Goal: Transaction & Acquisition: Purchase product/service

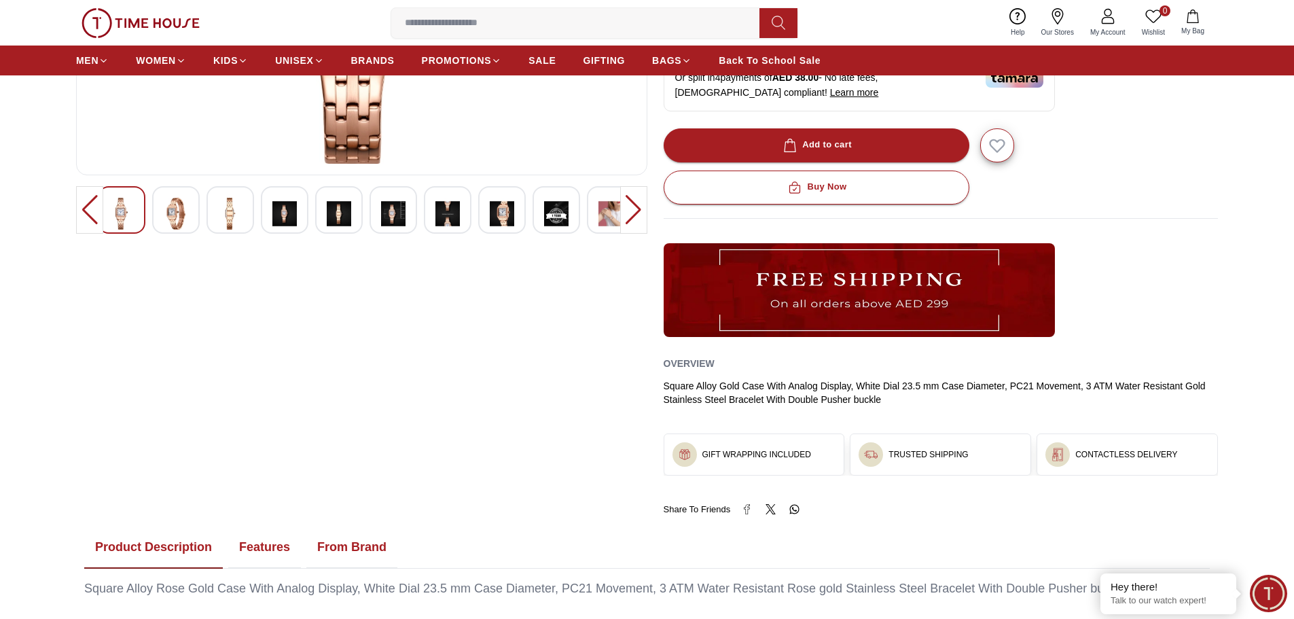
scroll to position [340, 0]
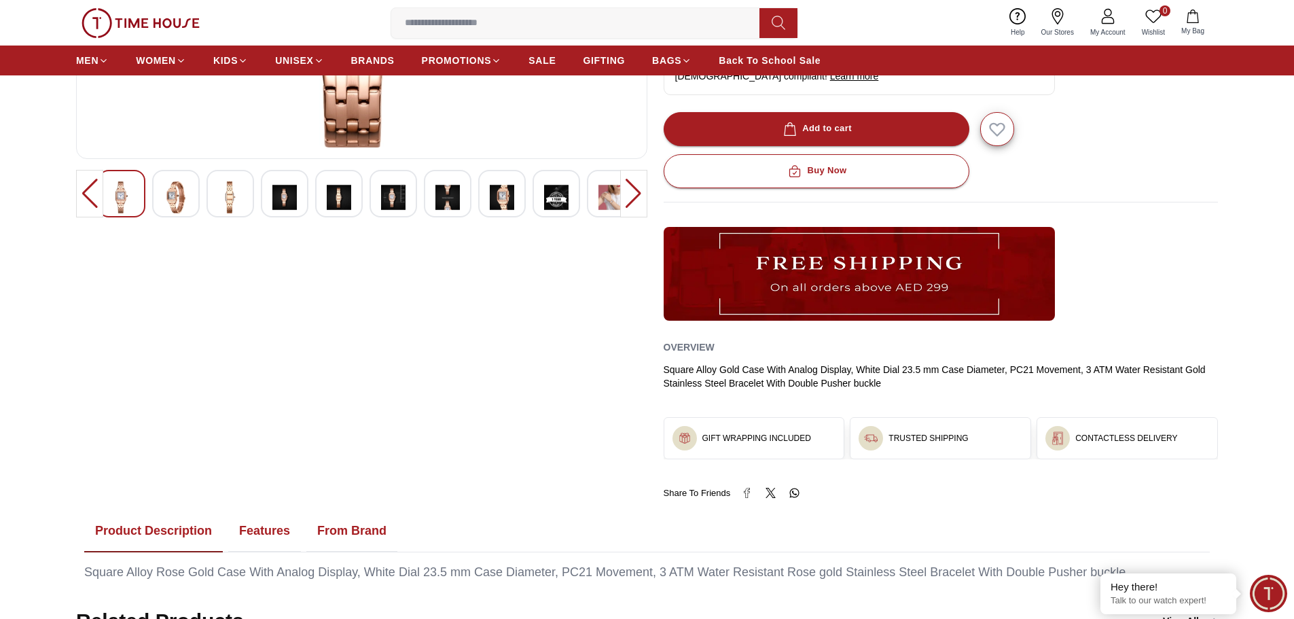
click at [510, 199] on img at bounding box center [502, 197] width 24 height 32
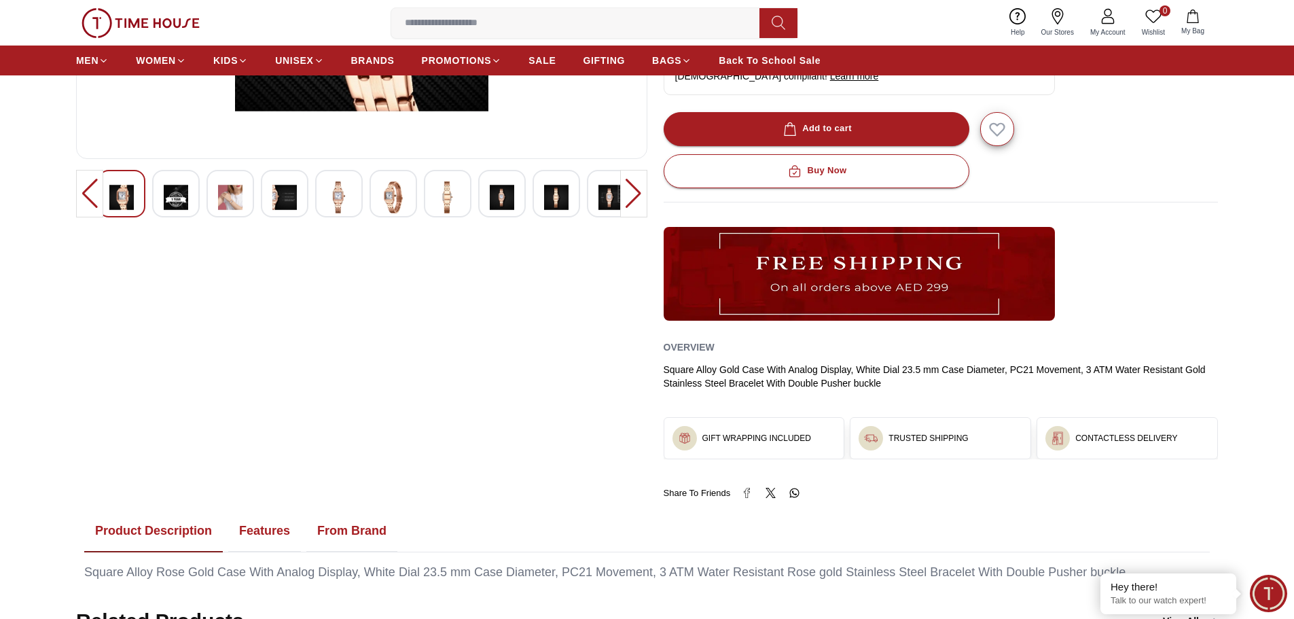
click at [449, 197] on img at bounding box center [447, 197] width 24 height 32
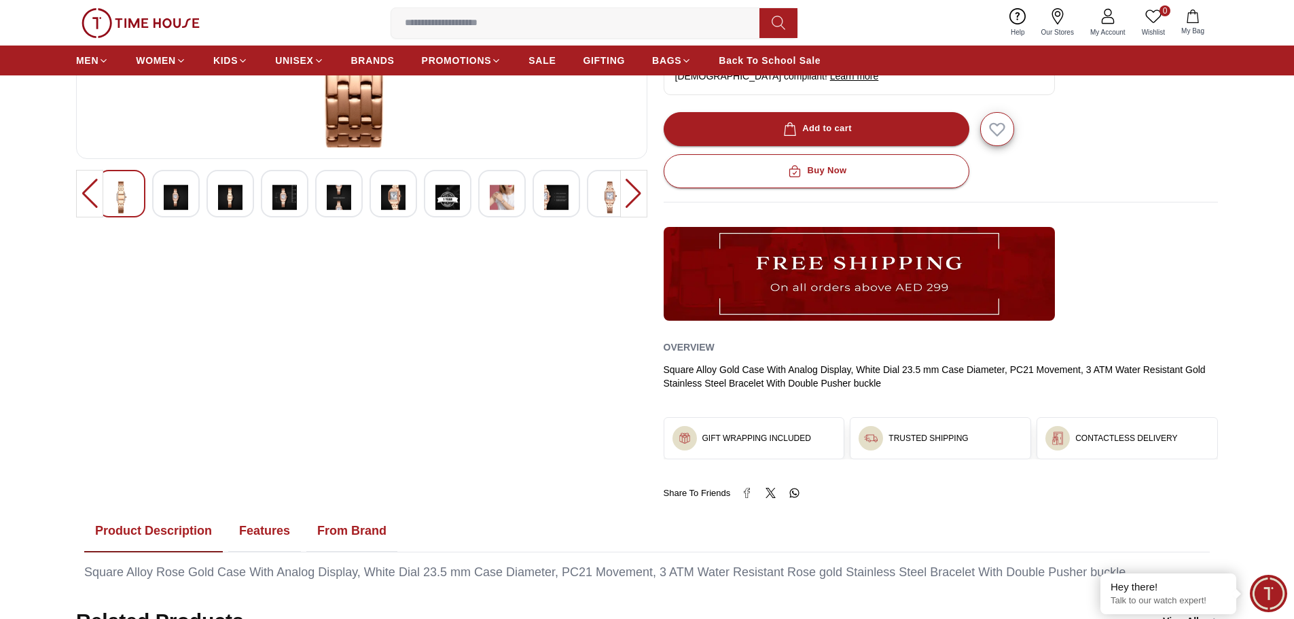
click at [608, 208] on img at bounding box center [610, 197] width 24 height 32
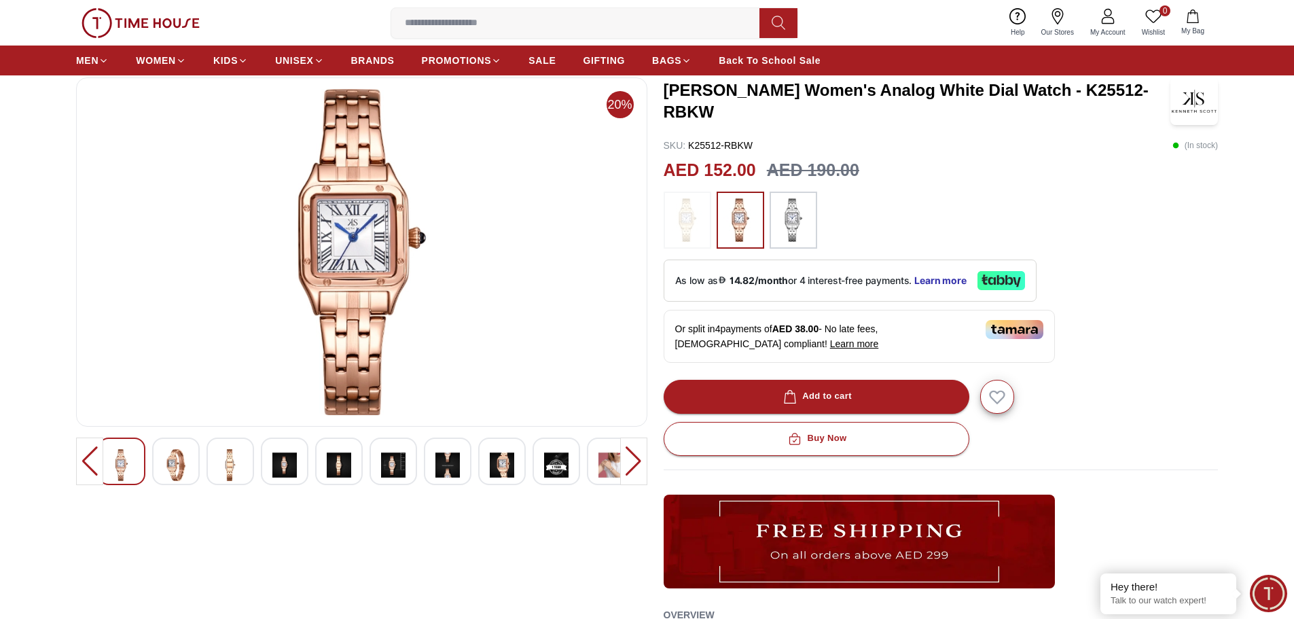
scroll to position [68, 0]
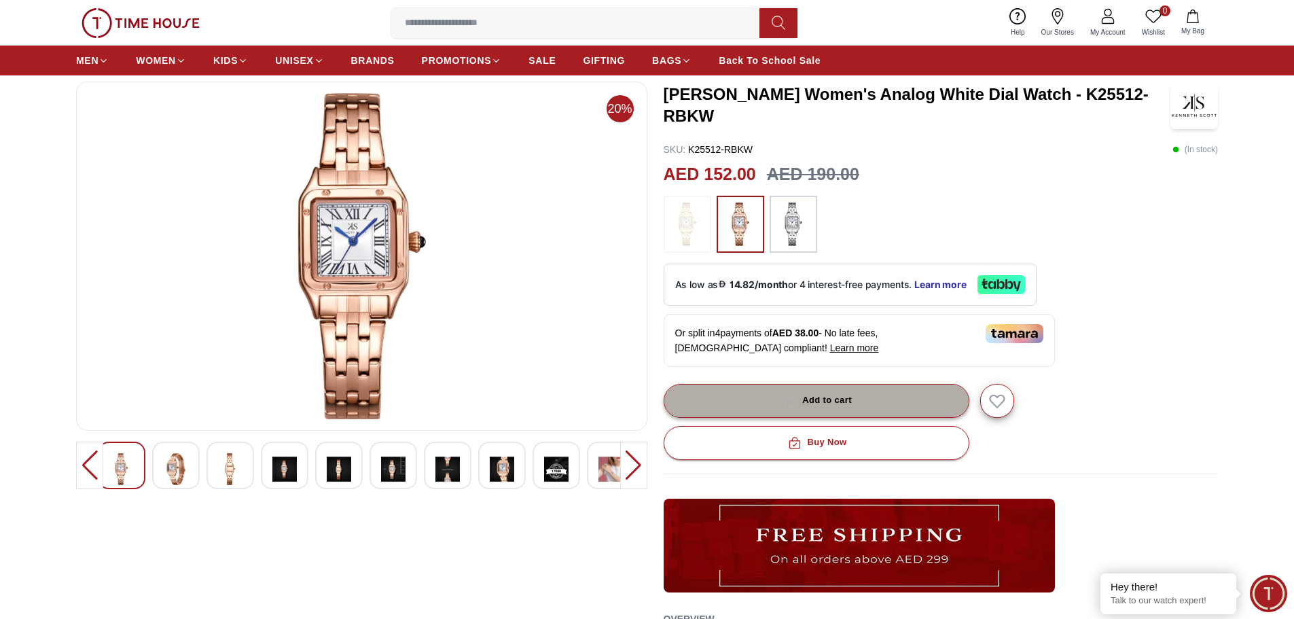
click at [830, 399] on div "Add to cart" at bounding box center [815, 401] width 71 height 16
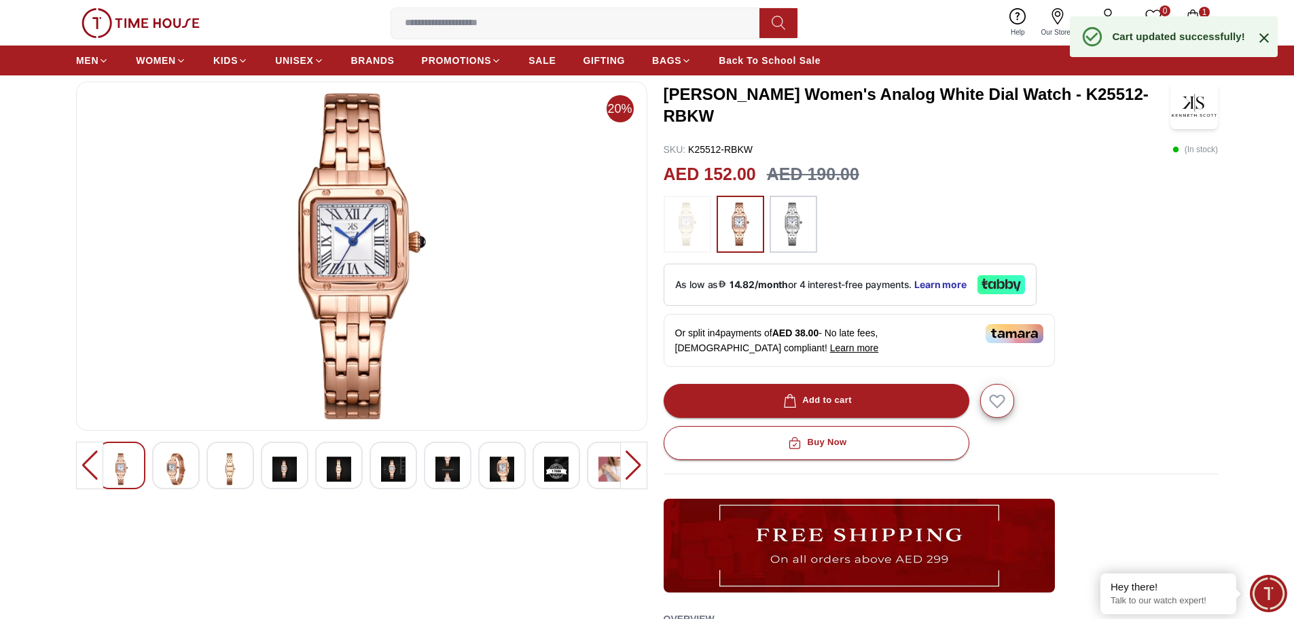
click at [1174, 41] on div "Cart updated successfully!" at bounding box center [1178, 36] width 133 height 14
click at [1197, 12] on icon "button" at bounding box center [1193, 17] width 14 height 14
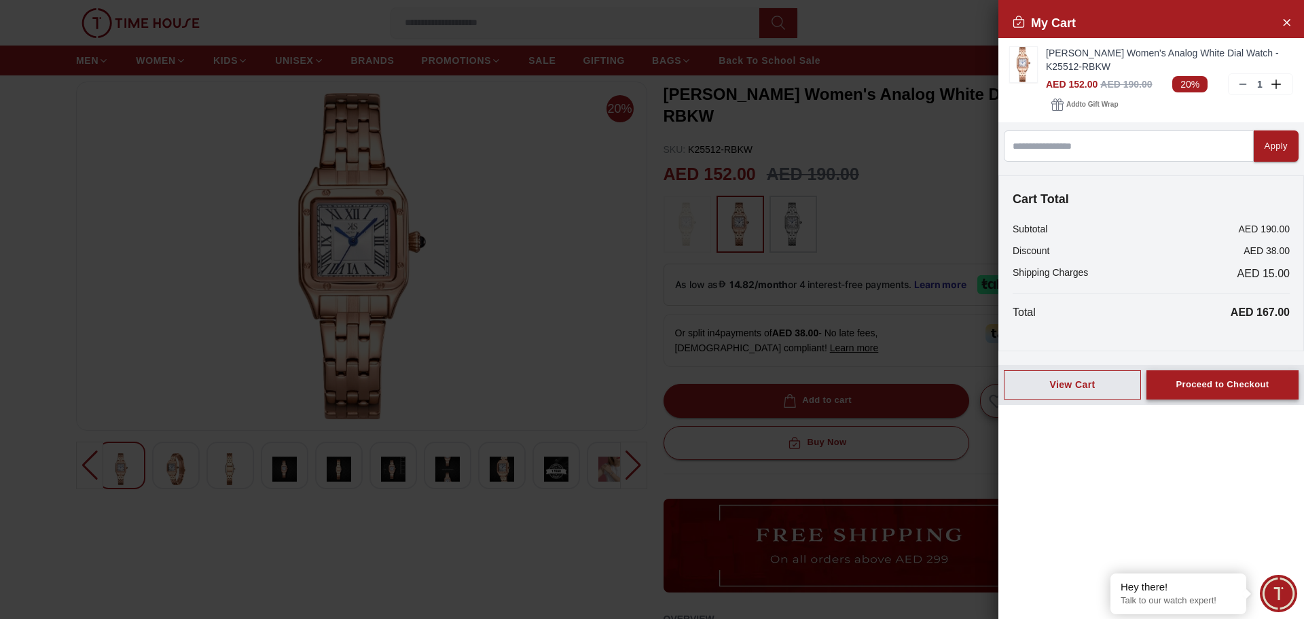
click at [1201, 380] on div "Proceed to Checkout" at bounding box center [1222, 385] width 93 height 16
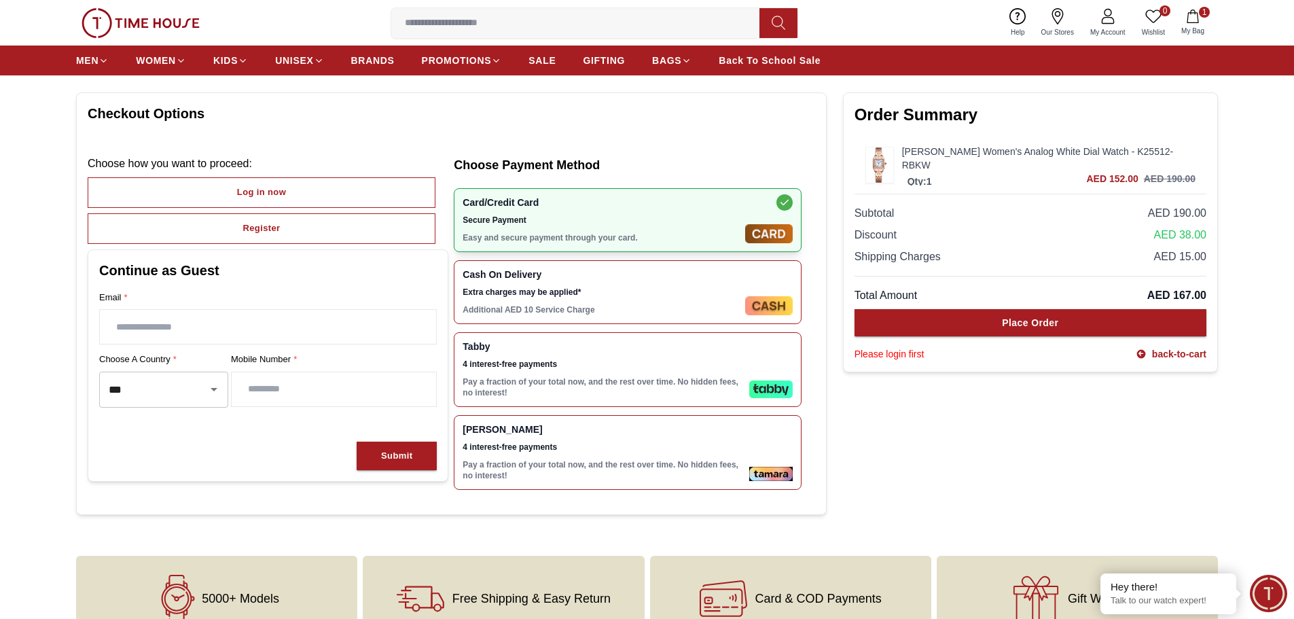
click at [768, 395] on img at bounding box center [770, 389] width 43 height 18
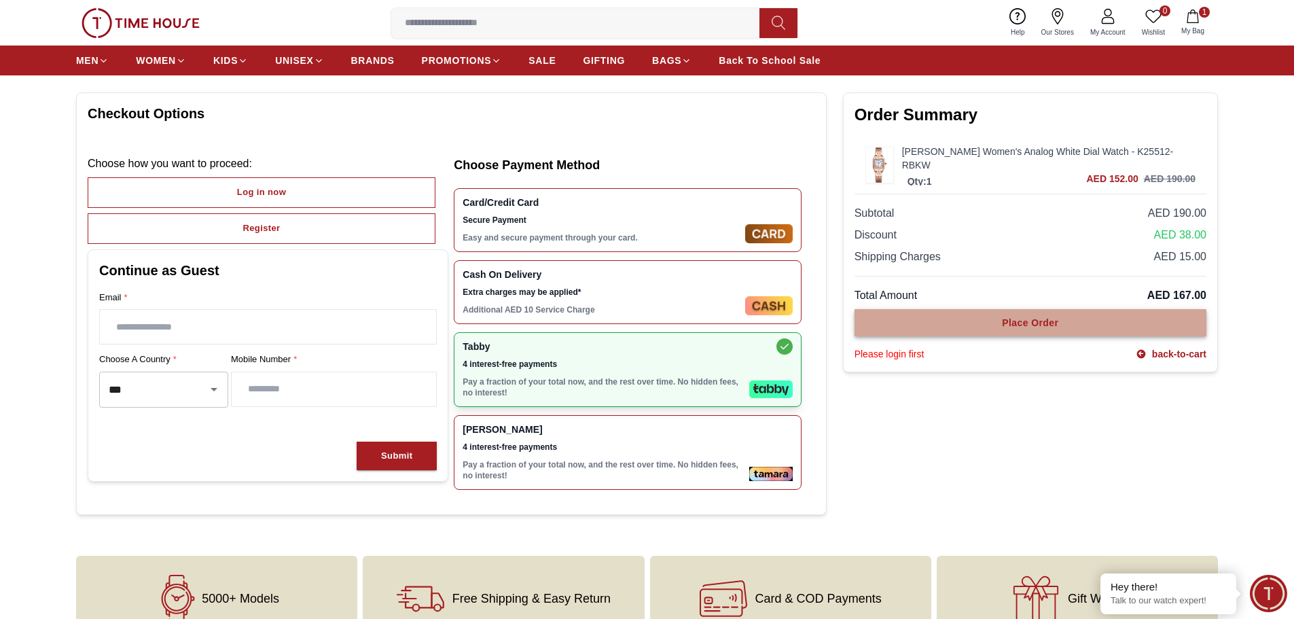
click at [1027, 318] on div "Place Order" at bounding box center [1030, 323] width 56 height 14
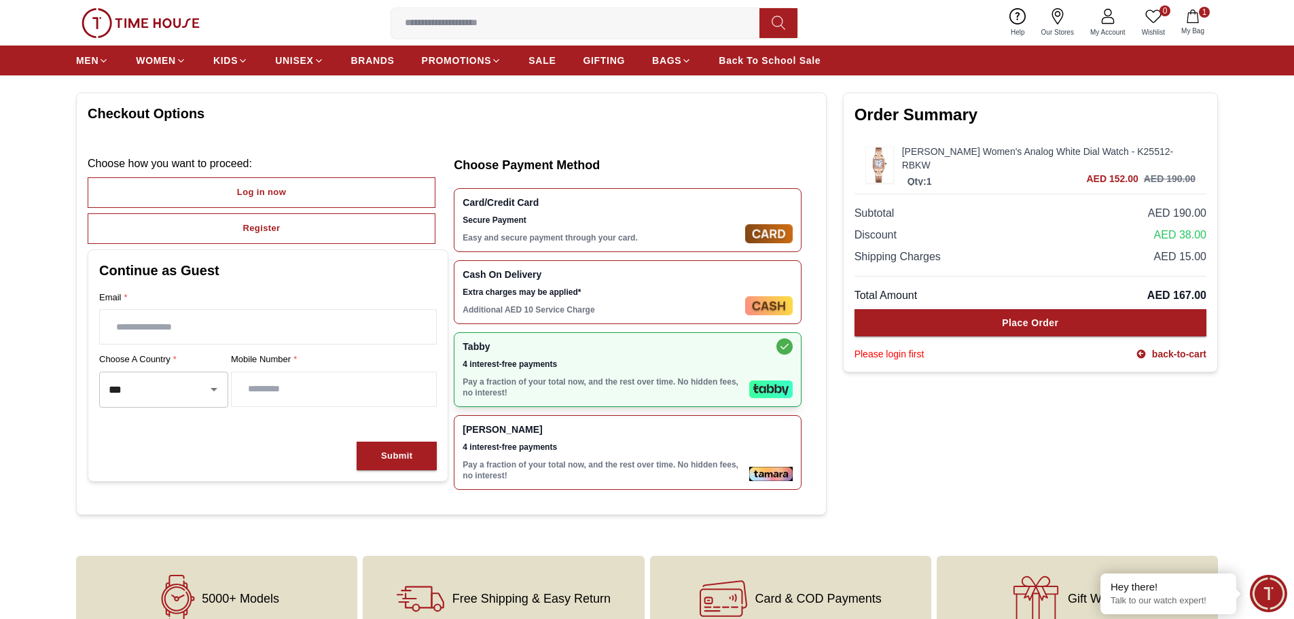
drag, startPoint x: 244, startPoint y: 391, endPoint x: 304, endPoint y: 395, distance: 60.6
click at [304, 395] on input "number" at bounding box center [334, 389] width 204 height 34
type input "*********"
click at [405, 454] on div "Submit" at bounding box center [396, 456] width 31 height 16
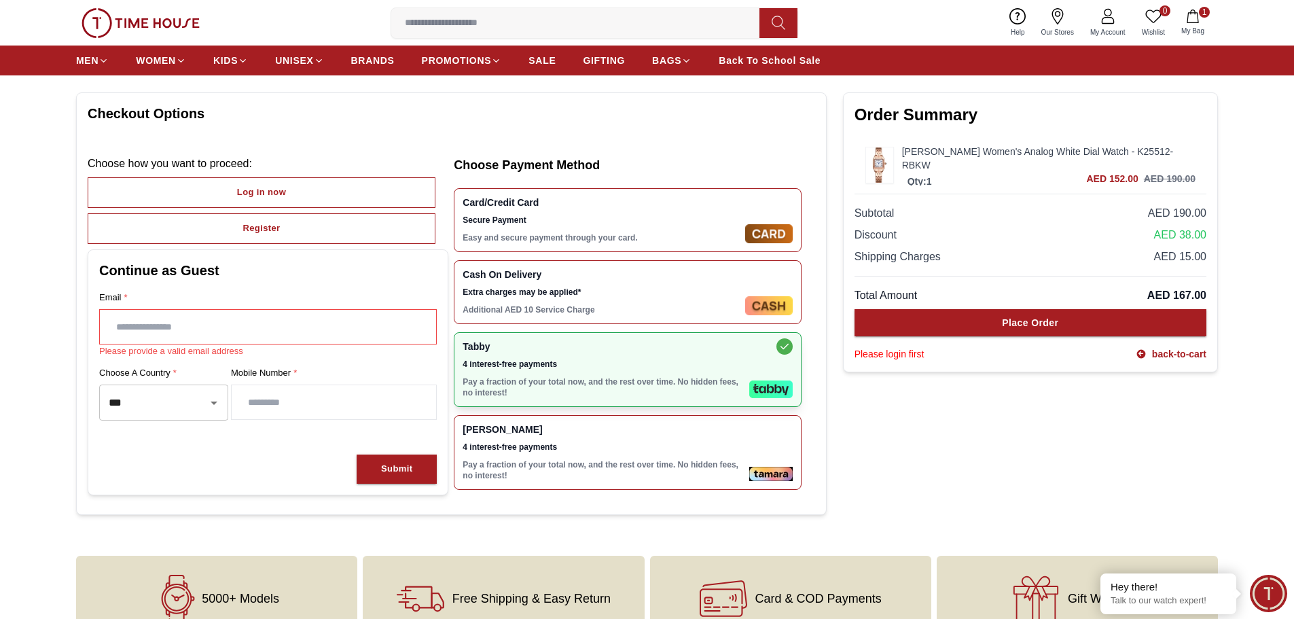
click at [191, 327] on input "text" at bounding box center [268, 327] width 336 height 34
type input "**********"
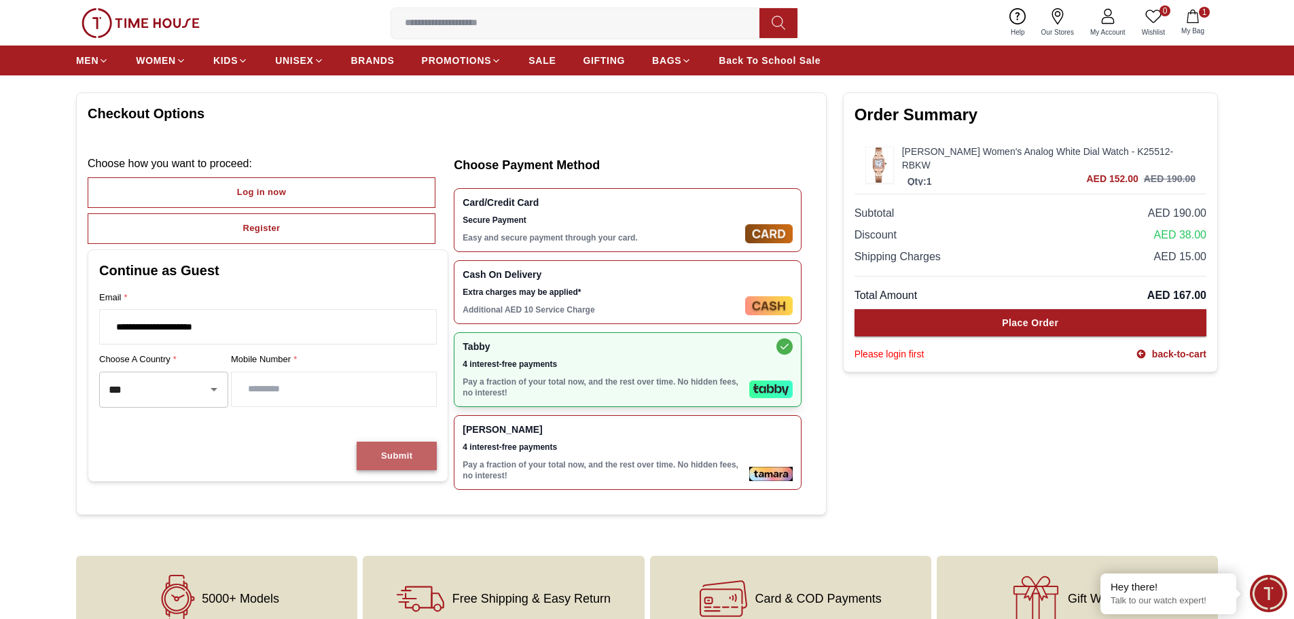
click at [403, 457] on div "Submit" at bounding box center [396, 456] width 31 height 16
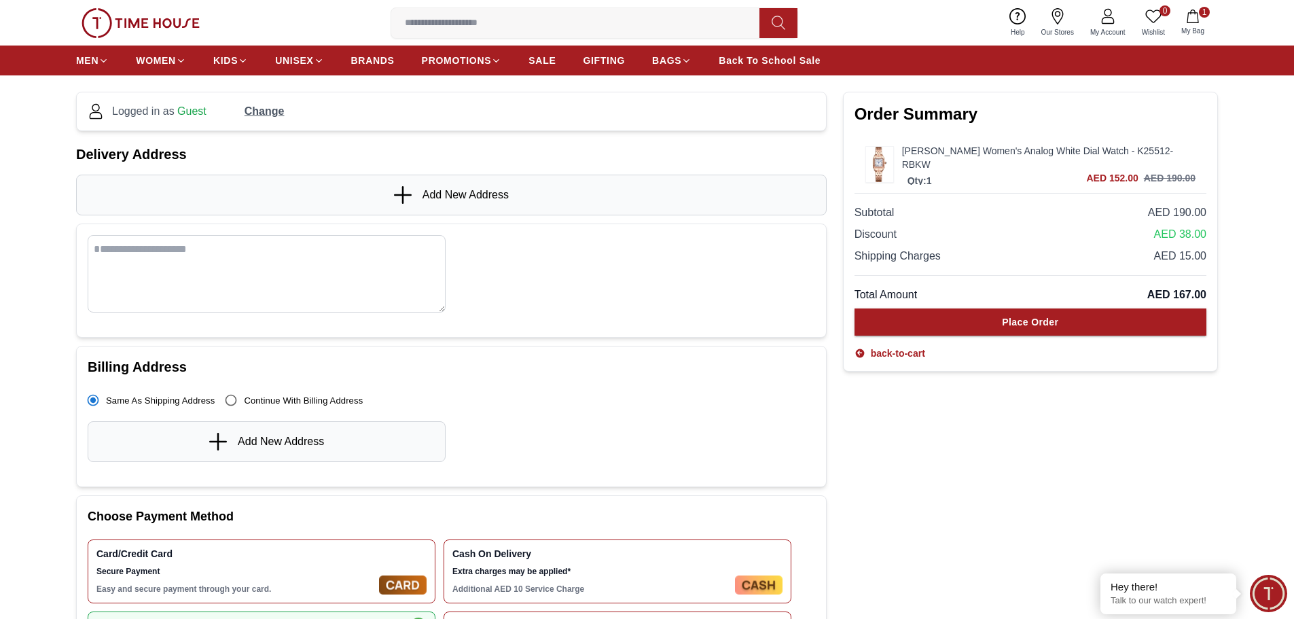
scroll to position [68, 0]
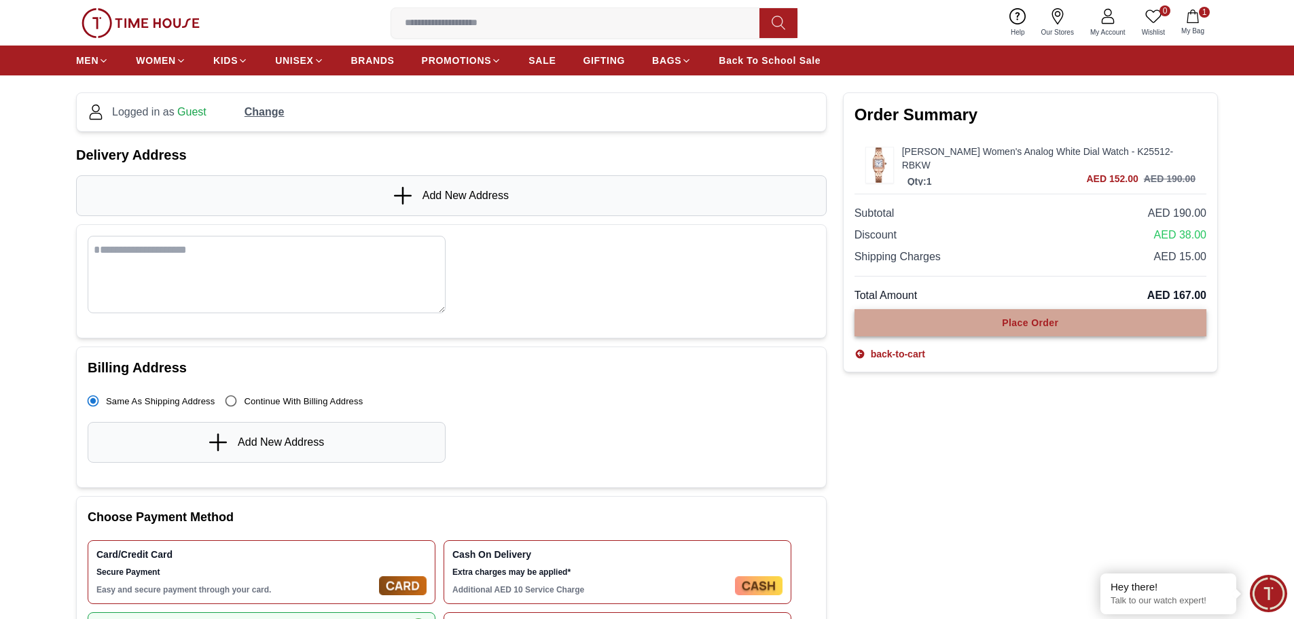
click at [1023, 320] on div "Place Order" at bounding box center [1030, 323] width 56 height 14
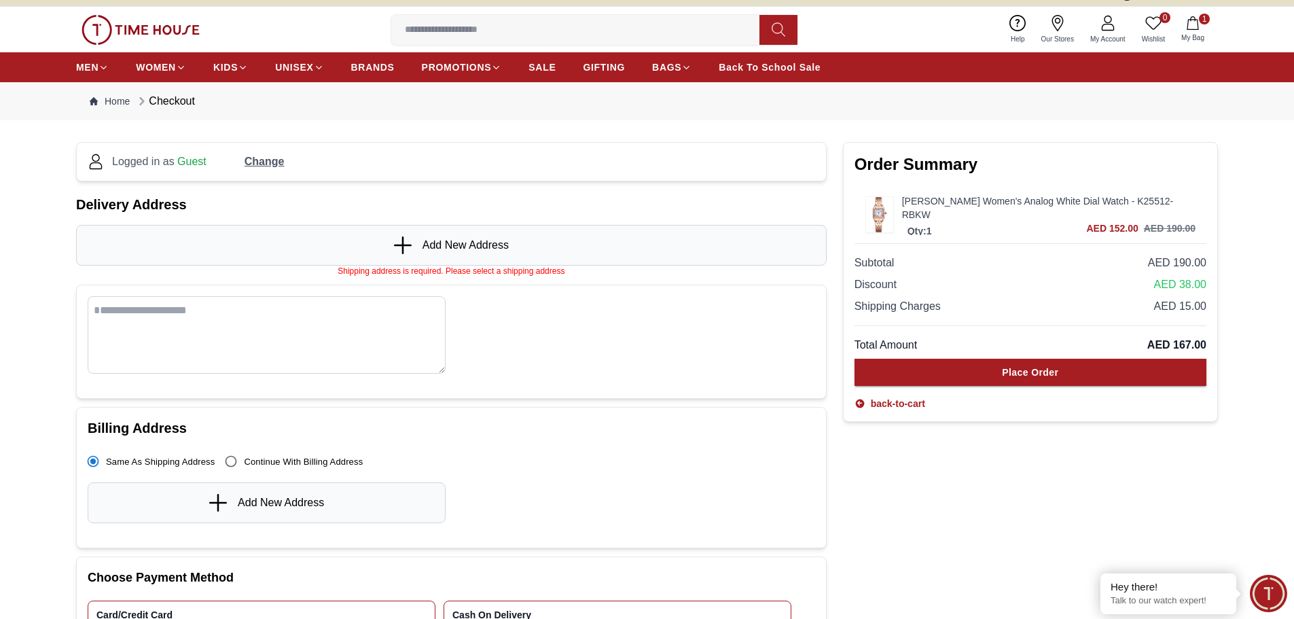
scroll to position [0, 0]
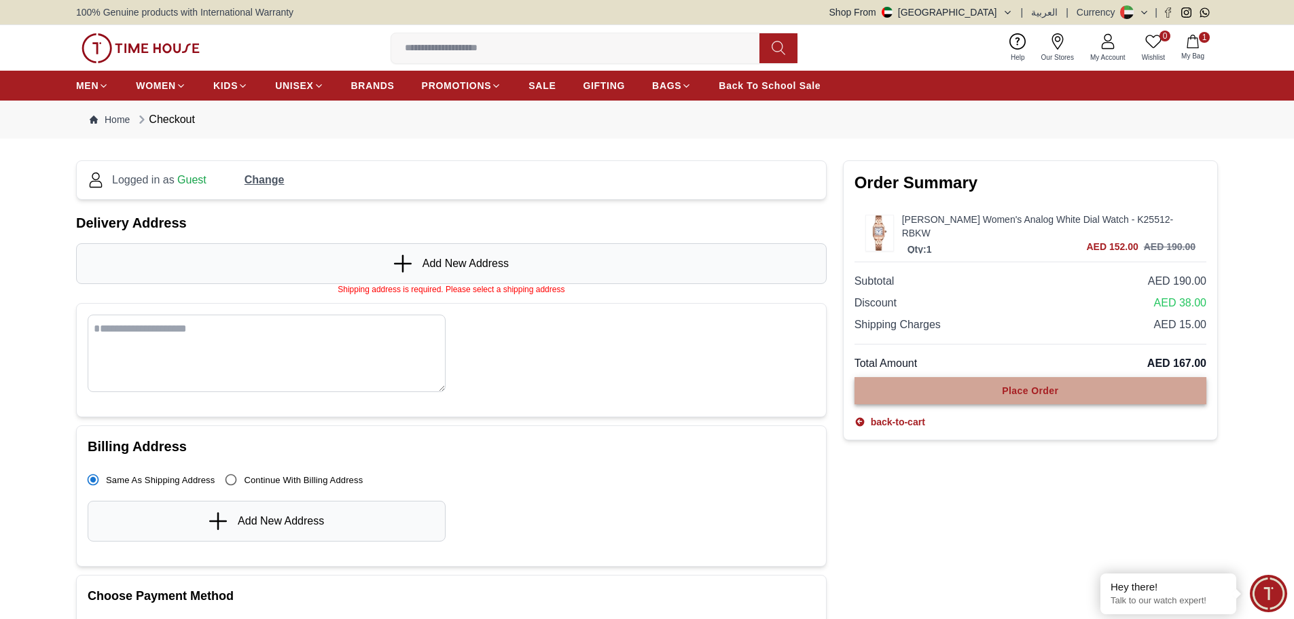
click at [1017, 392] on div "Place Order" at bounding box center [1030, 391] width 56 height 14
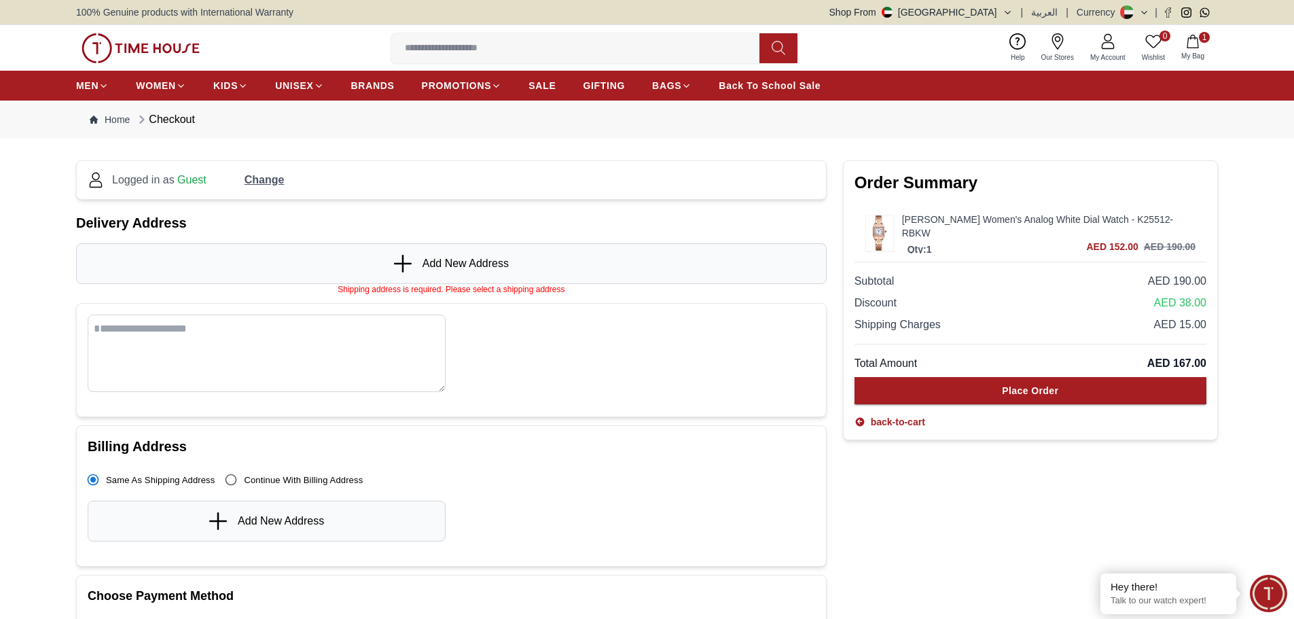
click at [266, 181] on span "Change" at bounding box center [264, 180] width 40 height 16
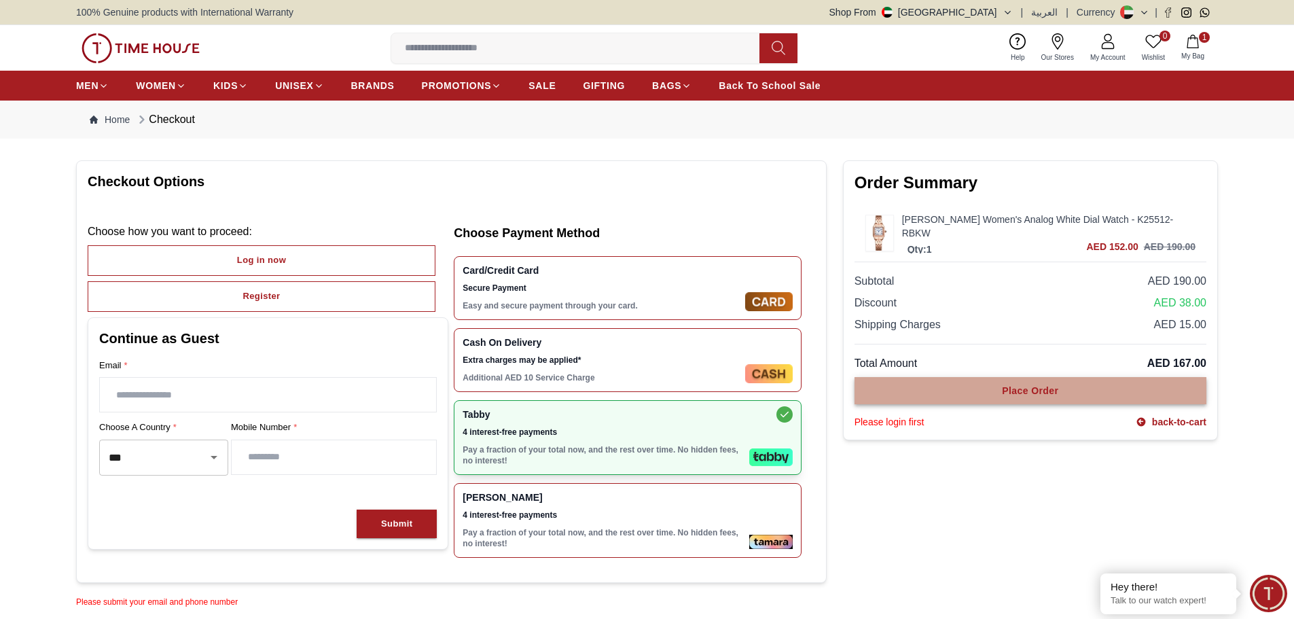
click at [1026, 386] on div "Place Order" at bounding box center [1030, 391] width 56 height 14
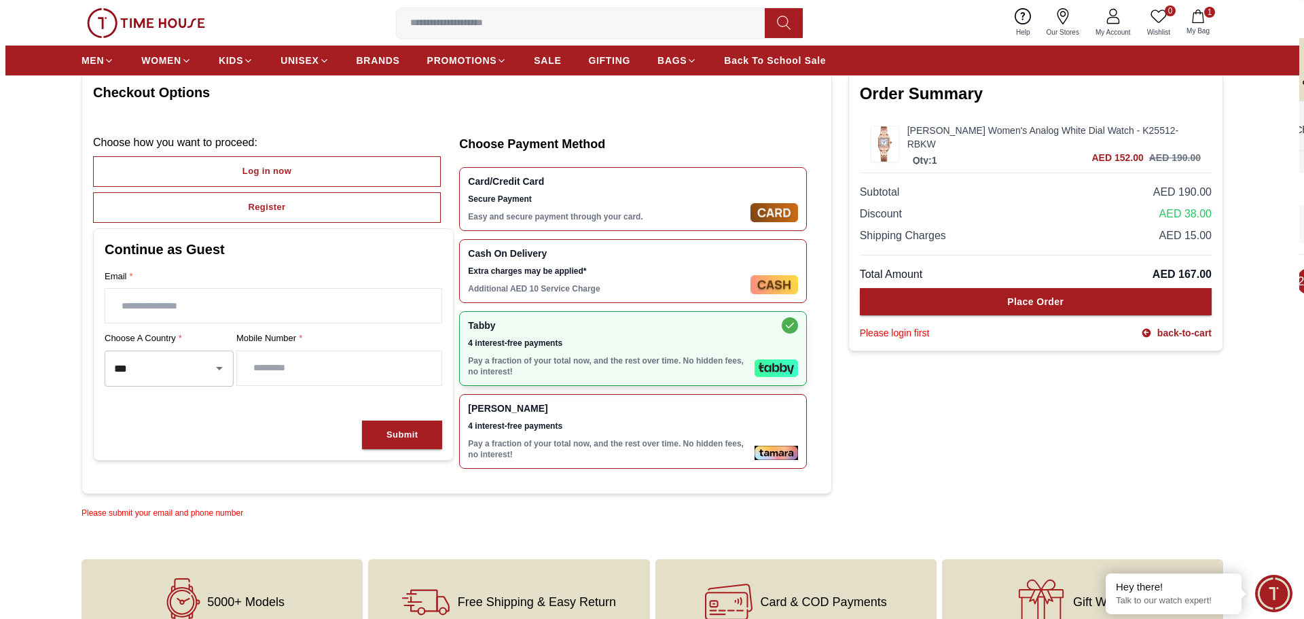
scroll to position [57, 0]
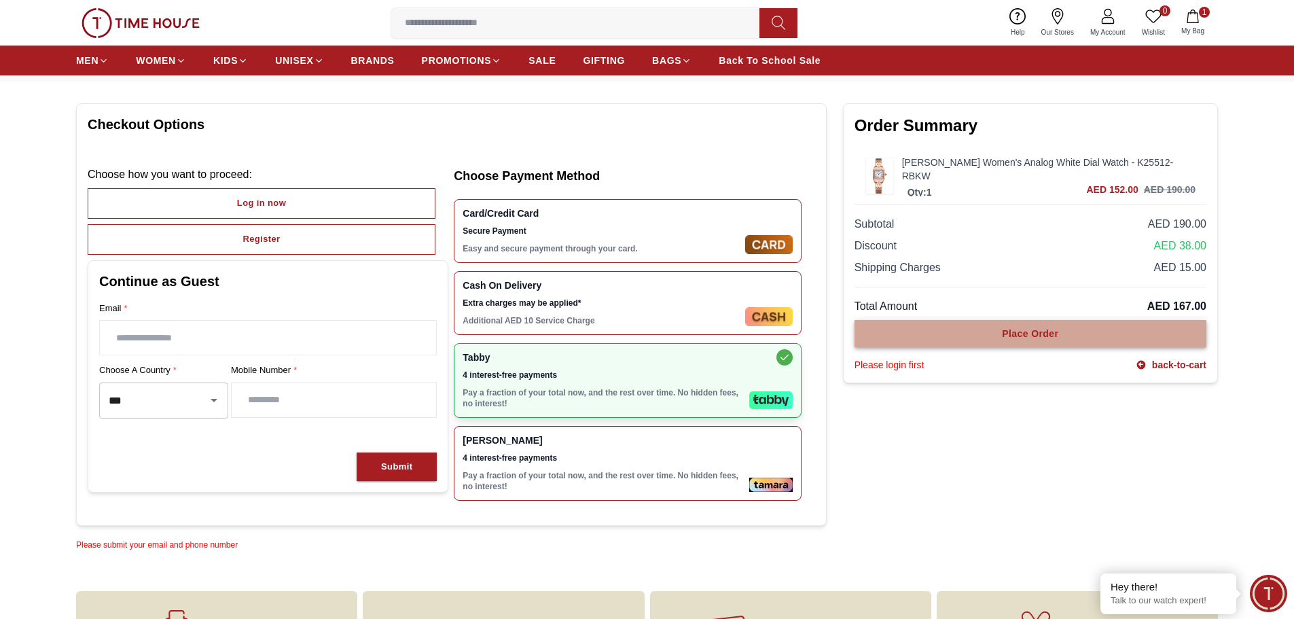
click at [928, 333] on button "Place Order" at bounding box center [1030, 333] width 352 height 27
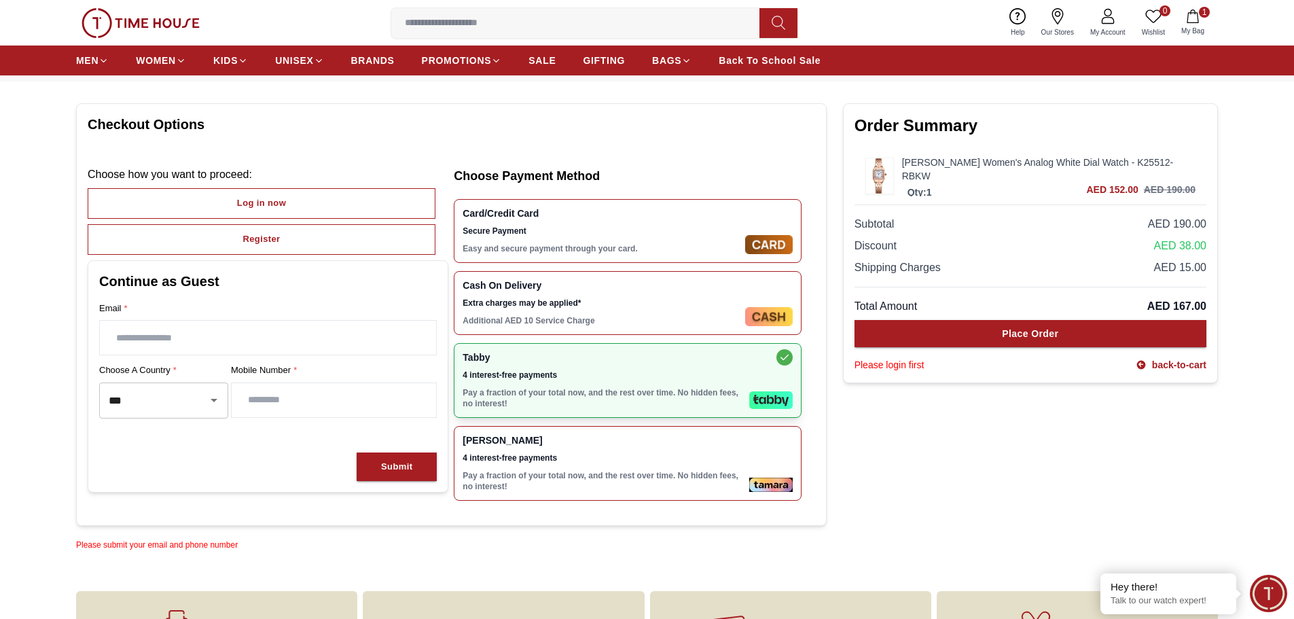
click at [236, 401] on input "number" at bounding box center [334, 400] width 204 height 34
click at [187, 335] on input "text" at bounding box center [268, 338] width 336 height 34
type input "**********"
drag, startPoint x: 250, startPoint y: 396, endPoint x: 312, endPoint y: 408, distance: 63.0
click at [312, 408] on input "********" at bounding box center [334, 400] width 204 height 34
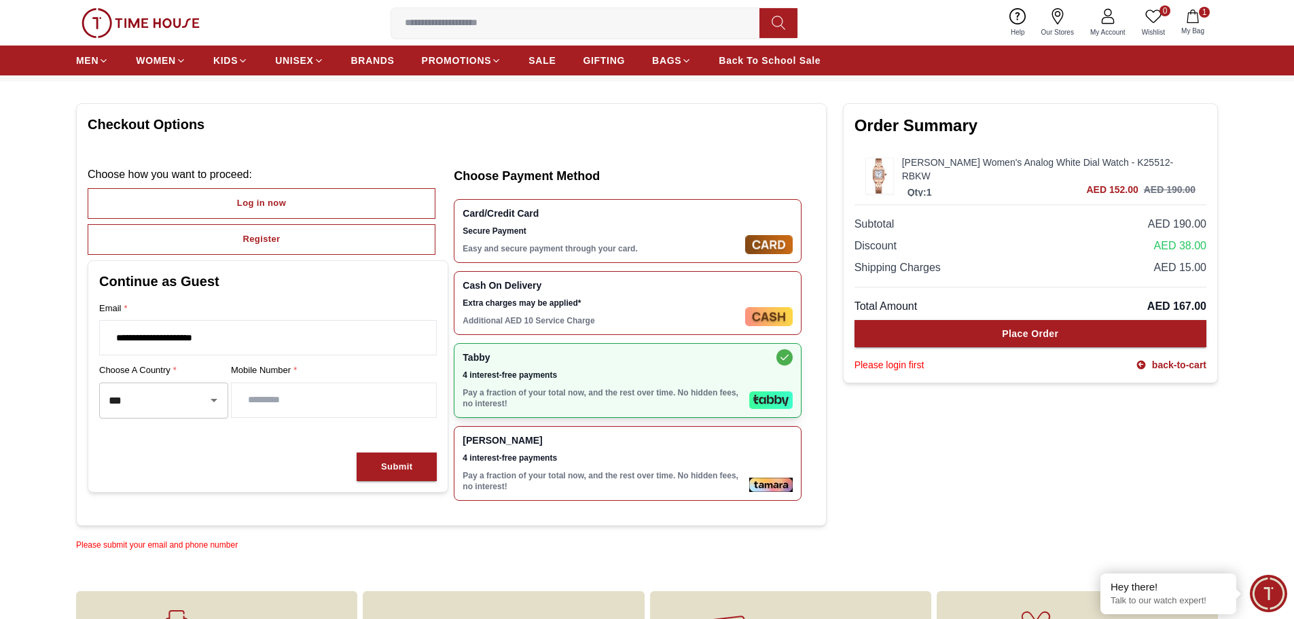
type input "*"
type input "*********"
click at [401, 464] on div "Submit" at bounding box center [396, 467] width 31 height 16
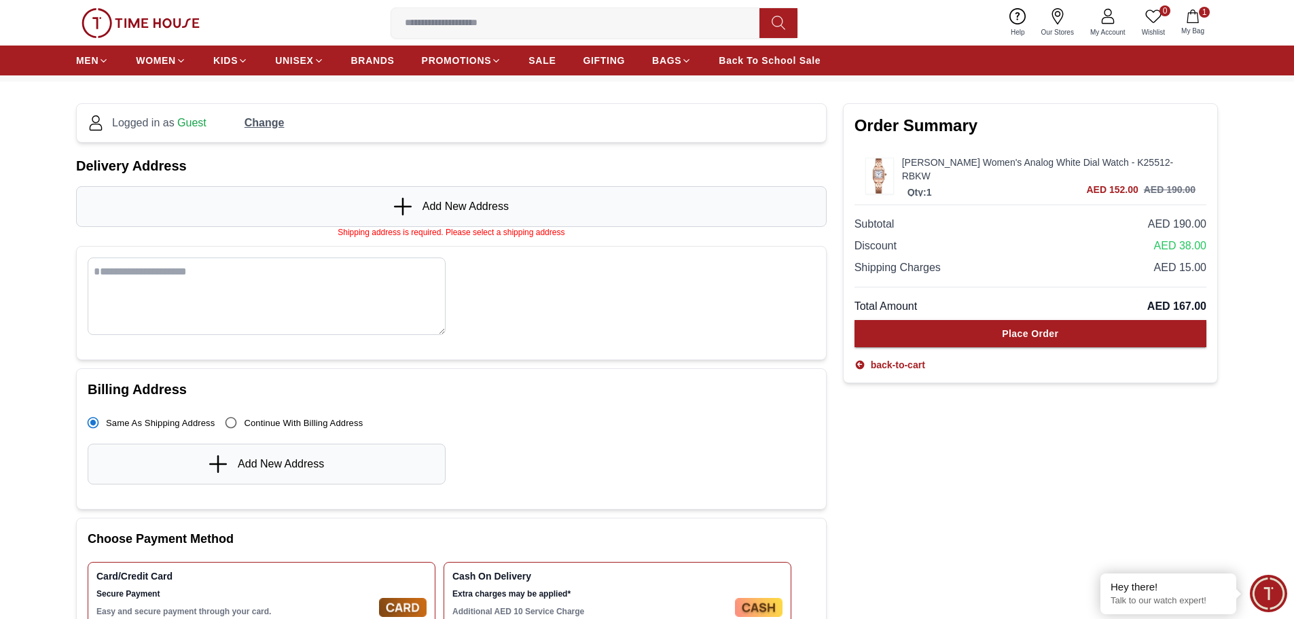
click at [467, 211] on span "Add New Address" at bounding box center [465, 206] width 86 height 16
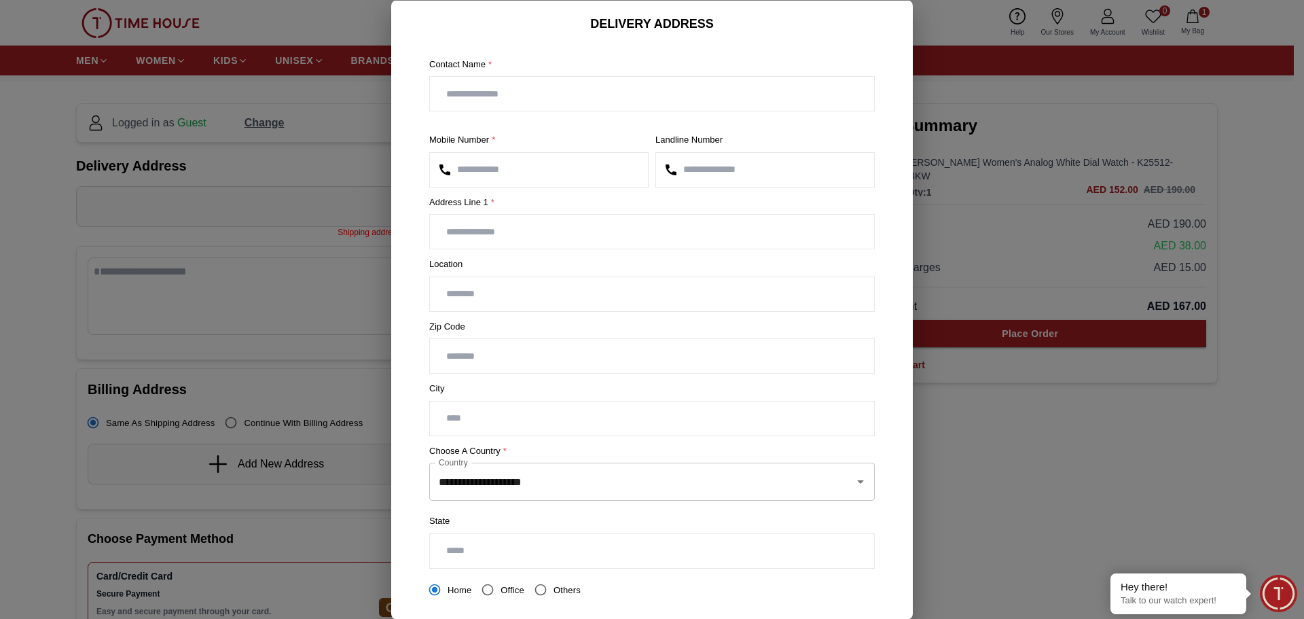
click at [477, 237] on input "text" at bounding box center [652, 232] width 444 height 34
type input "**********"
type input "*******"
click at [522, 302] on input "text" at bounding box center [652, 293] width 444 height 34
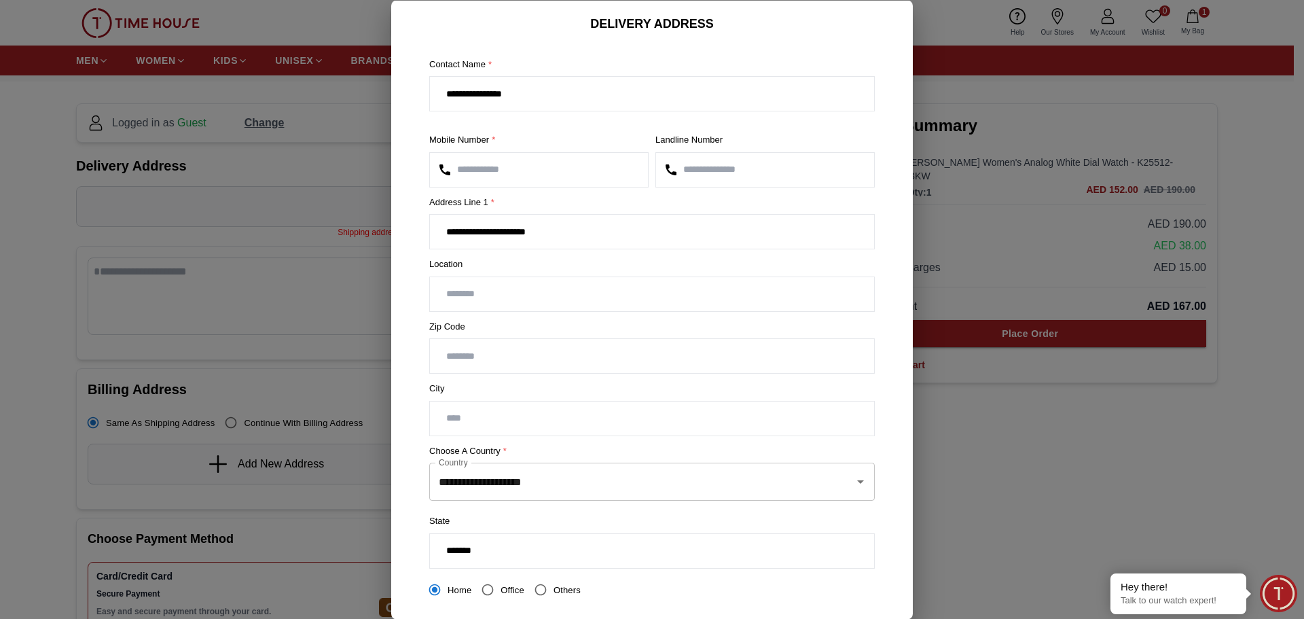
click at [522, 293] on input "text" at bounding box center [652, 293] width 444 height 34
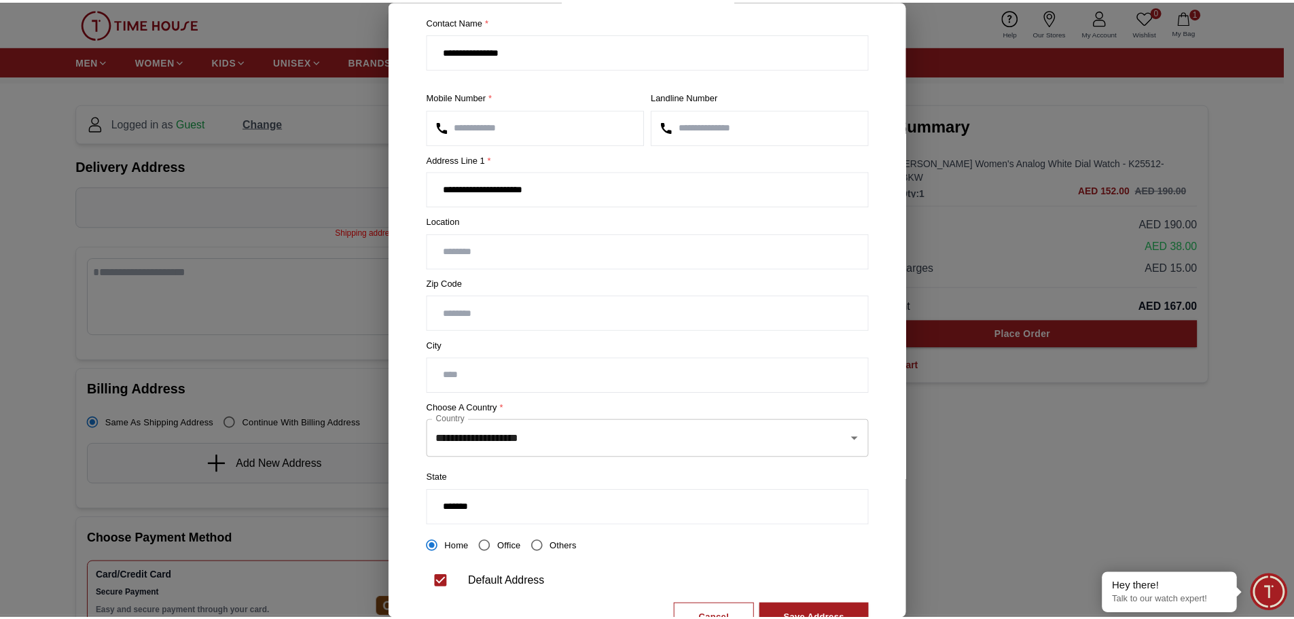
scroll to position [96, 0]
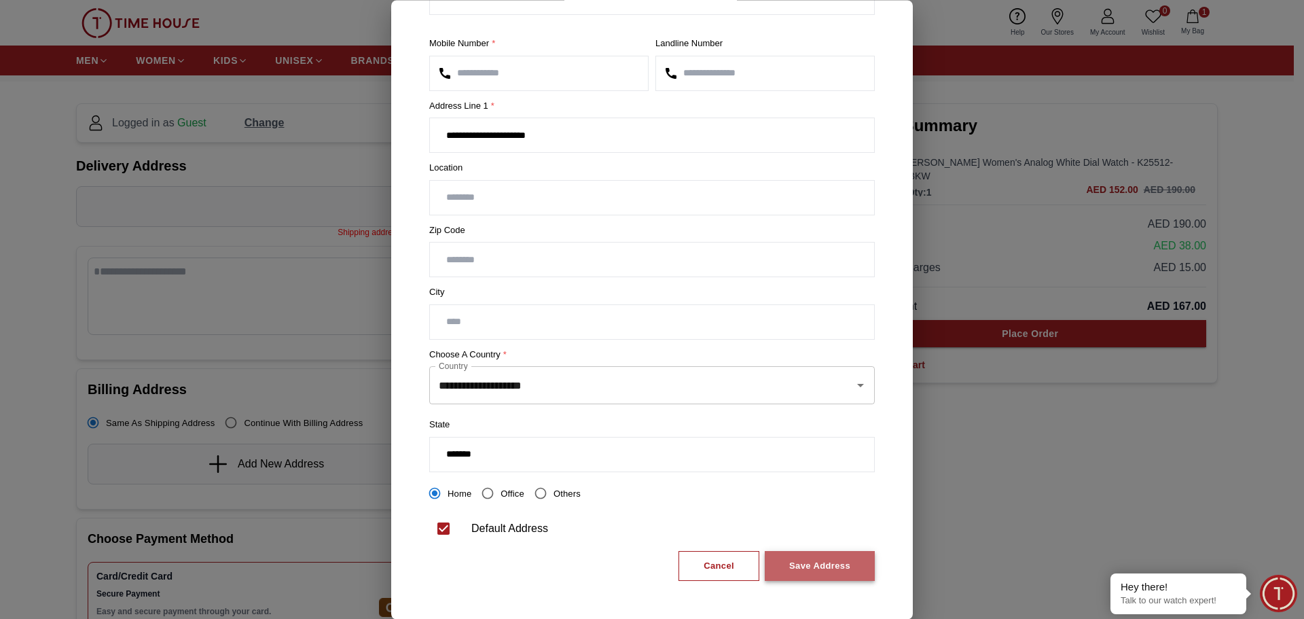
click at [807, 566] on div "Save Address" at bounding box center [819, 566] width 61 height 16
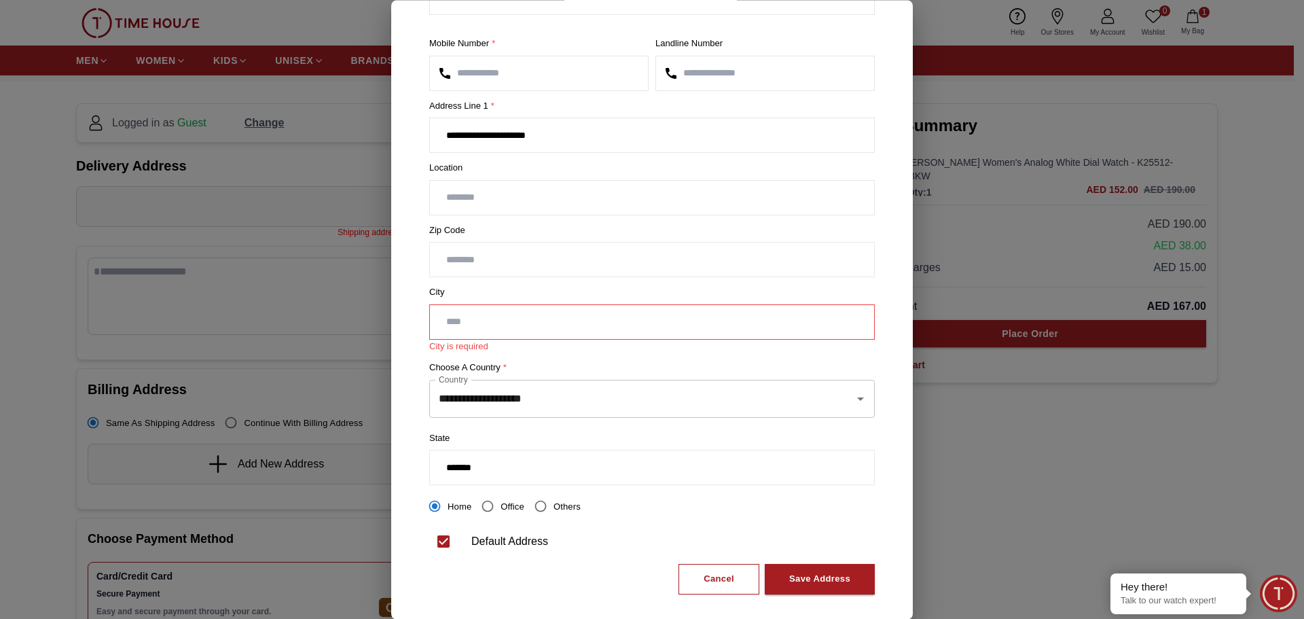
click at [463, 316] on input "text" at bounding box center [652, 322] width 444 height 34
type input "*"
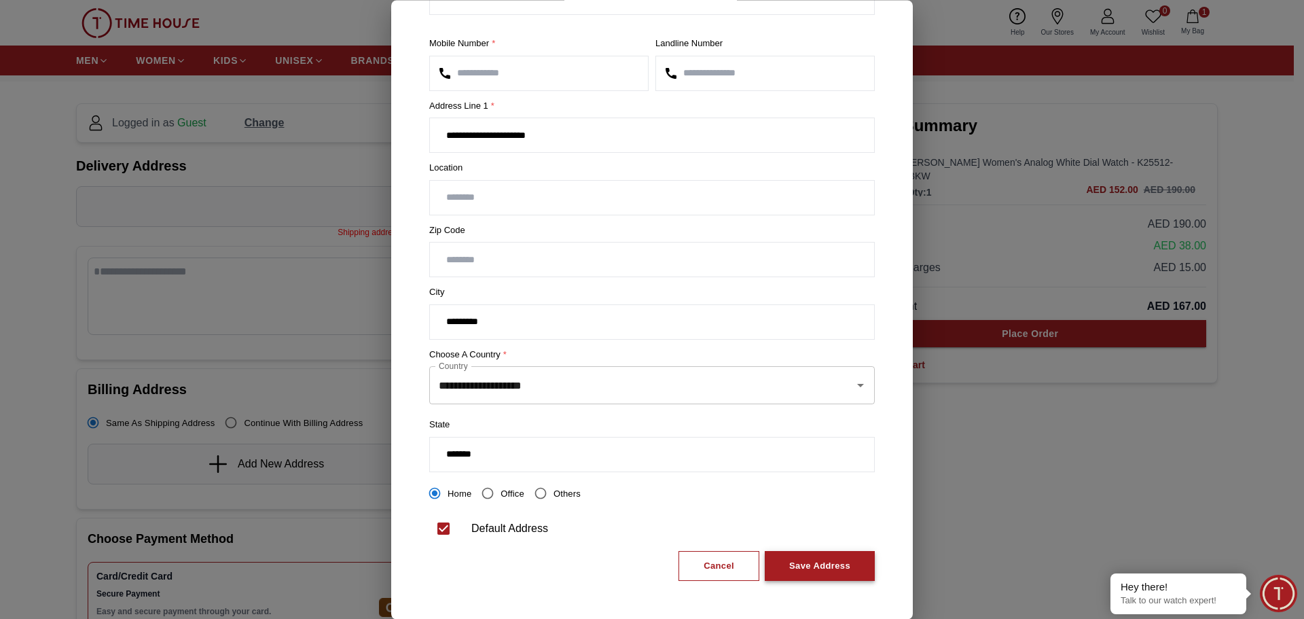
type input "*********"
click at [803, 565] on div "Save Address" at bounding box center [819, 566] width 61 height 16
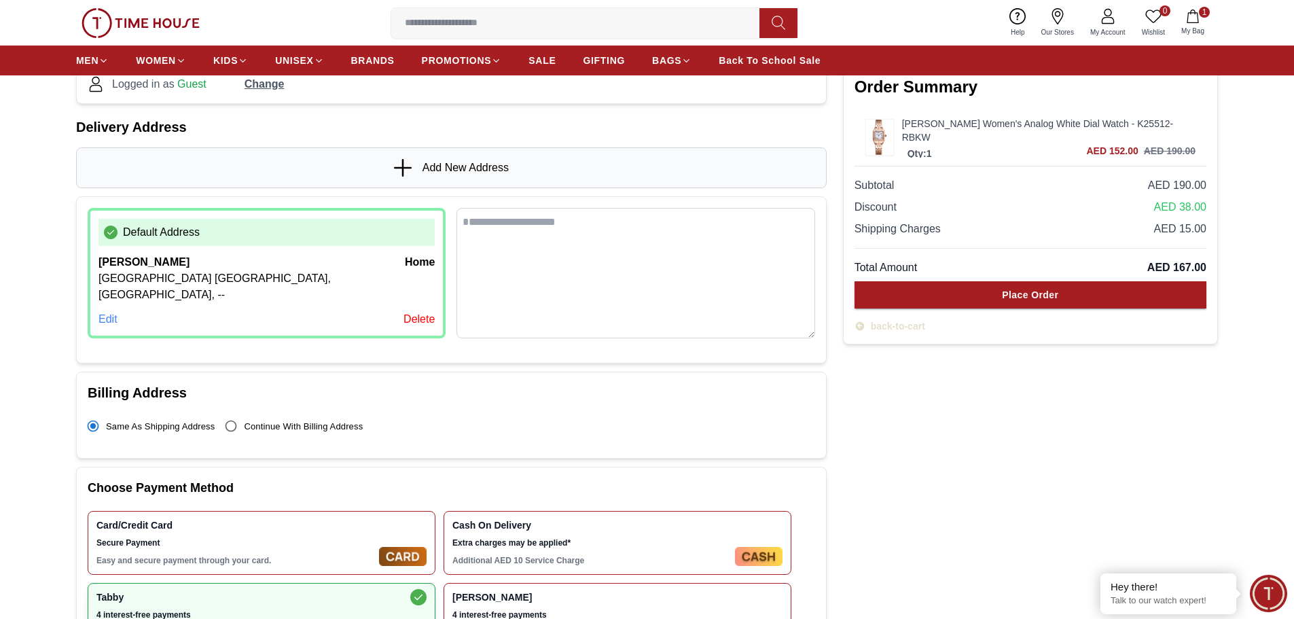
scroll to position [57, 0]
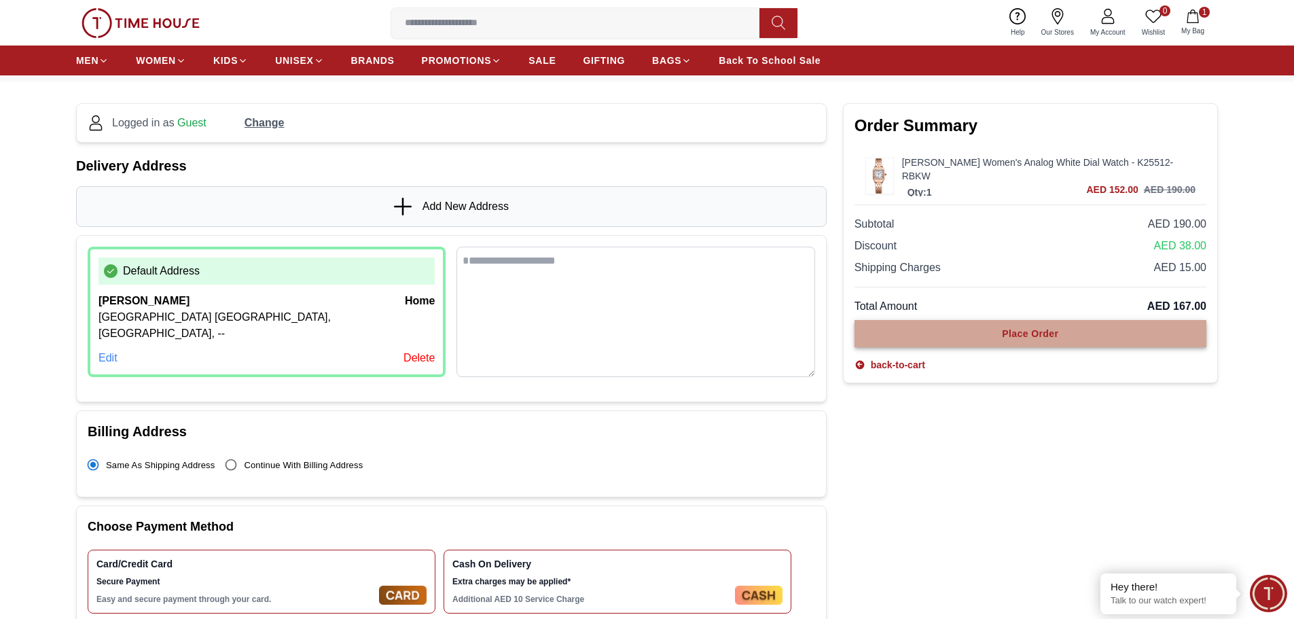
click at [1006, 327] on div "Place Order" at bounding box center [1030, 334] width 56 height 14
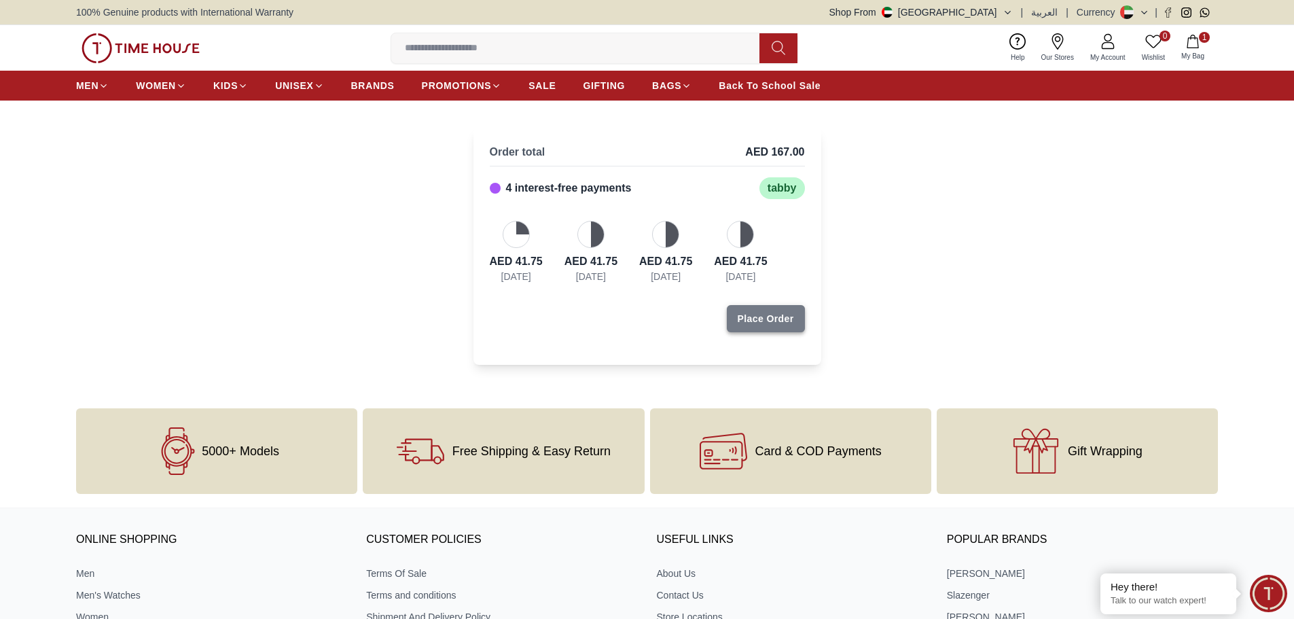
click at [773, 323] on div "Place Order" at bounding box center [765, 319] width 56 height 14
